Goal: Task Accomplishment & Management: Manage account settings

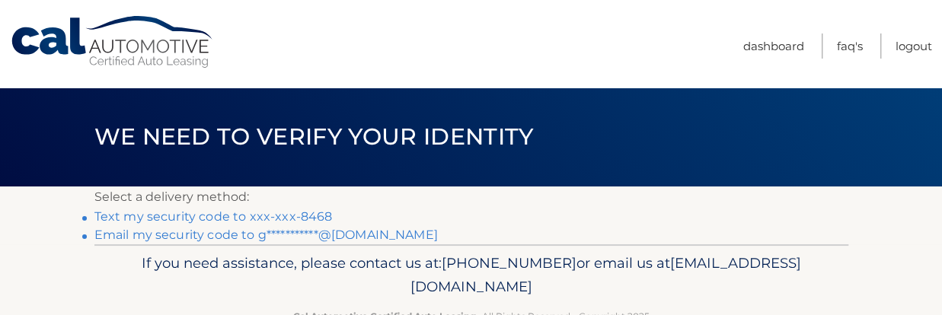
click at [280, 217] on link "Text my security code to xxx-xxx-8468" at bounding box center [213, 217] width 238 height 14
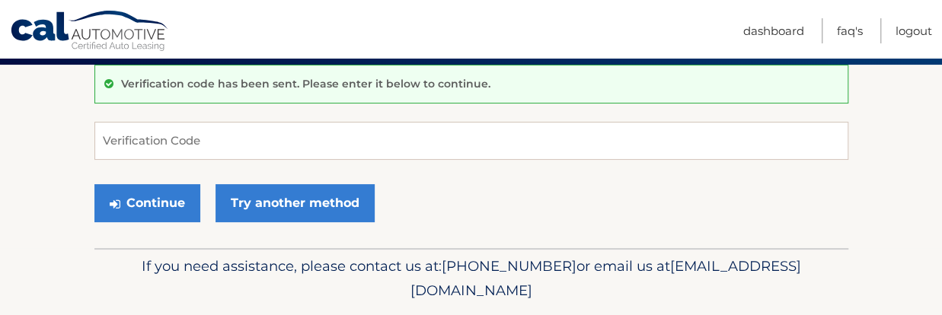
scroll to position [152, 0]
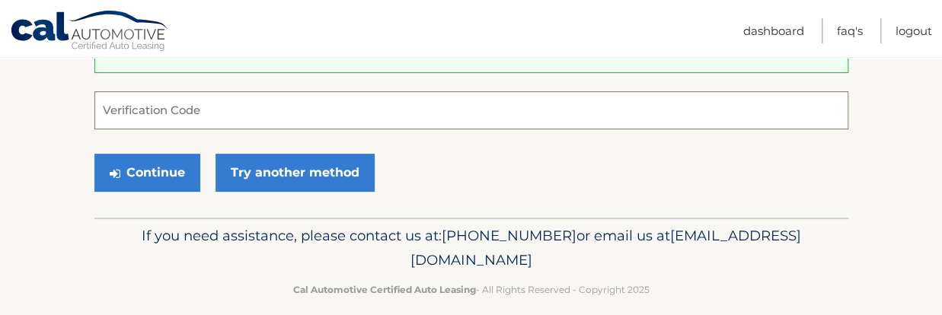
click at [232, 109] on input "Verification Code" at bounding box center [471, 110] width 754 height 38
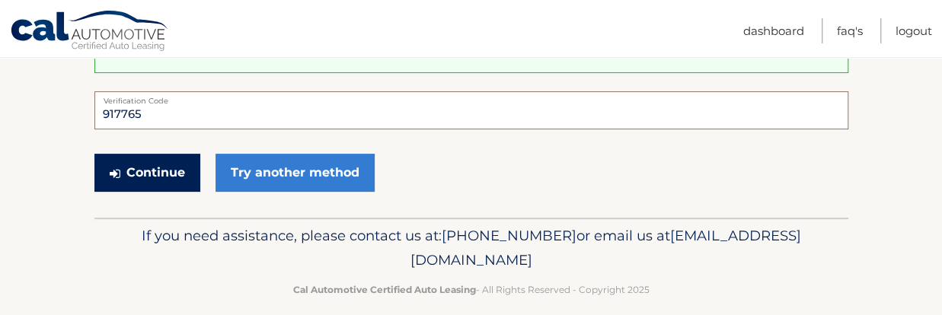
type input "917765"
click at [162, 170] on button "Continue" at bounding box center [147, 173] width 106 height 38
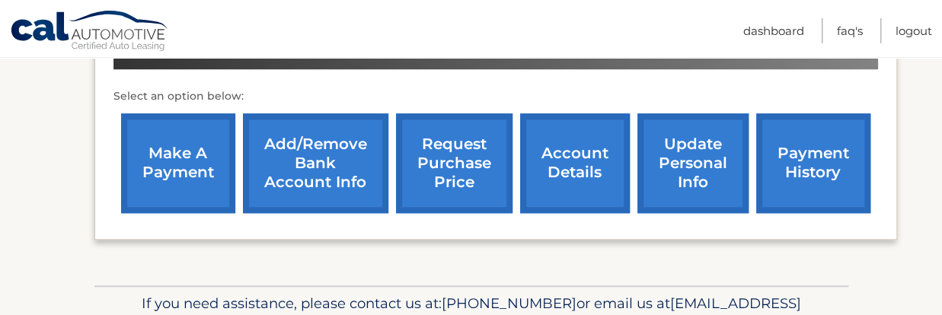
scroll to position [610, 0]
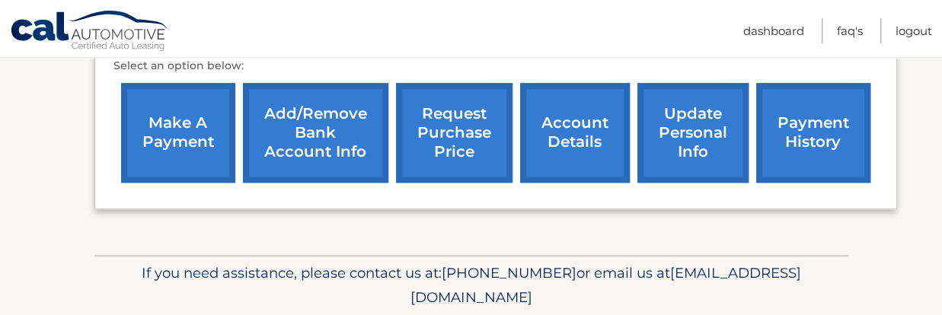
click at [814, 130] on link "payment history" at bounding box center [814, 133] width 114 height 100
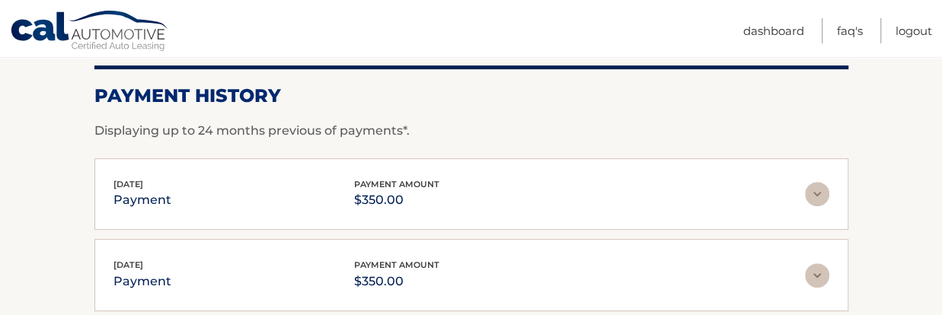
scroll to position [244, 0]
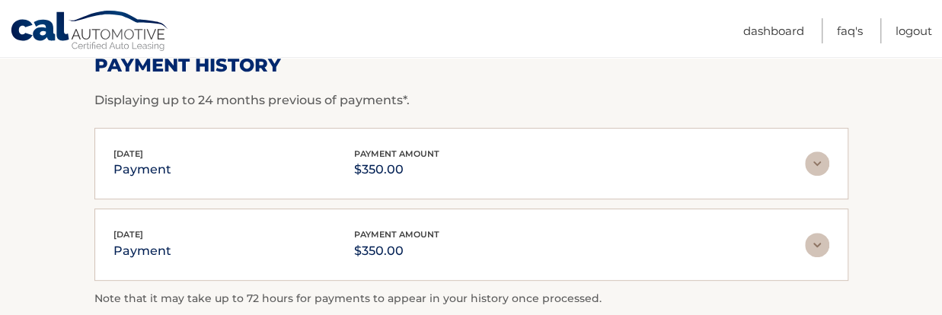
click at [814, 159] on img at bounding box center [817, 164] width 24 height 24
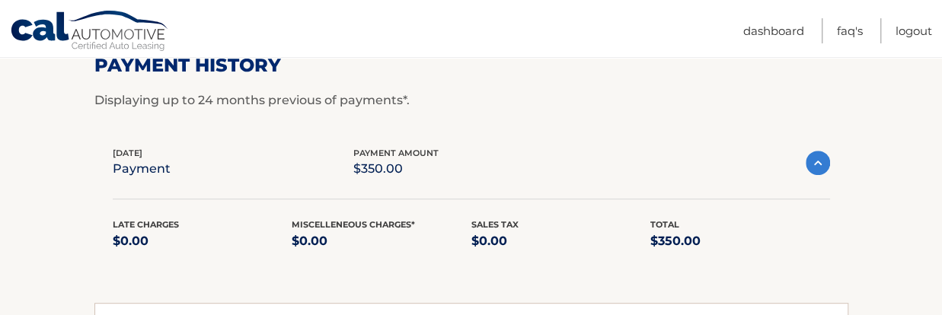
scroll to position [0, 0]
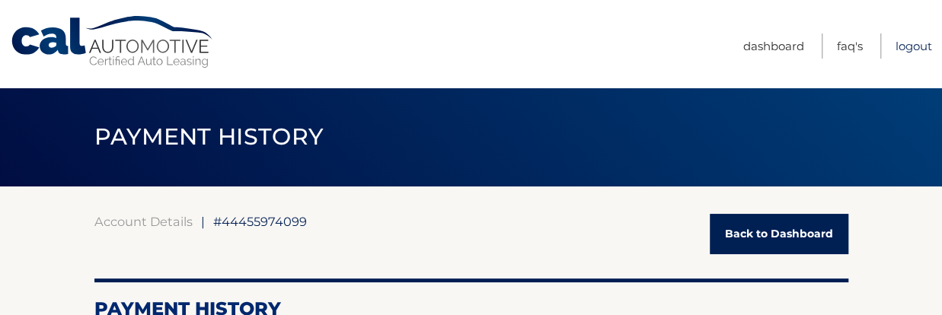
click at [912, 45] on link "Logout" at bounding box center [914, 46] width 37 height 25
